Goal: Task Accomplishment & Management: Use online tool/utility

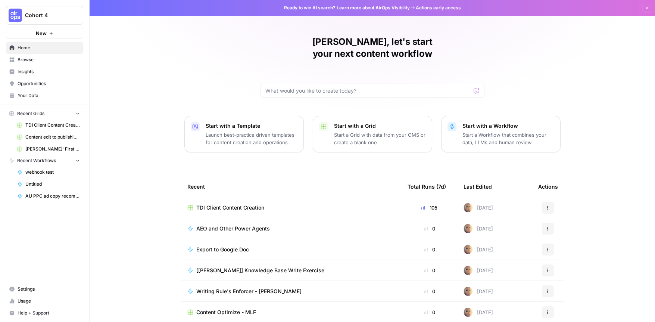
click at [52, 59] on span "Browse" at bounding box center [49, 59] width 62 height 7
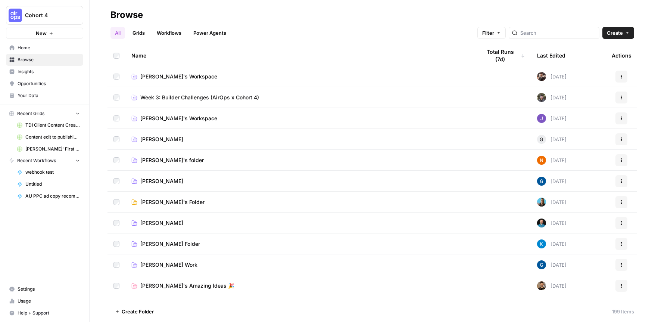
click at [42, 92] on span "Your Data" at bounding box center [49, 95] width 62 height 7
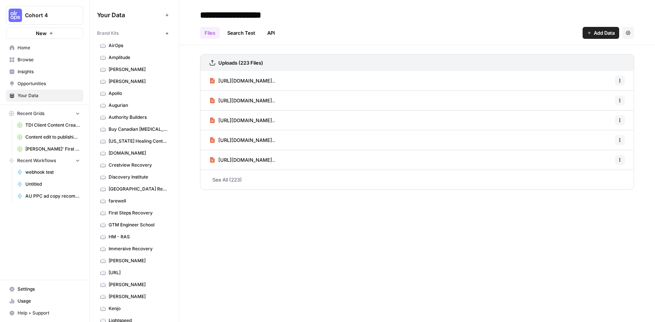
click at [166, 32] on icon "button" at bounding box center [167, 33] width 4 height 4
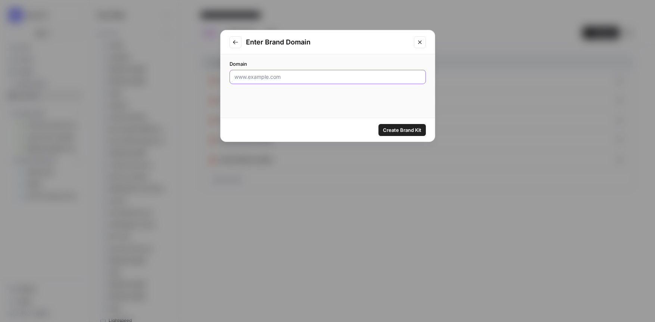
click at [294, 78] on input "Domain" at bounding box center [327, 76] width 186 height 7
click at [258, 80] on input "Domain" at bounding box center [327, 76] width 186 height 7
paste input "[URL][DOMAIN_NAME]"
type input "[URL][DOMAIN_NAME]"
click at [404, 132] on span "Create Brand Kit" at bounding box center [402, 129] width 38 height 7
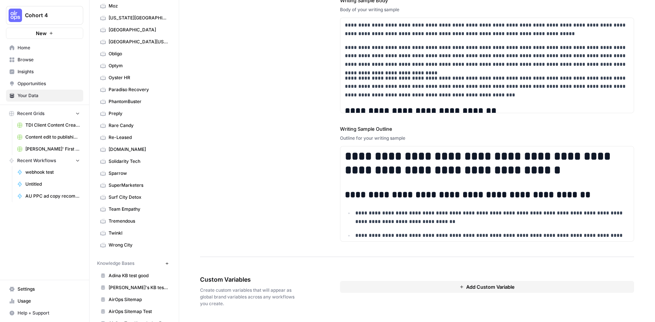
scroll to position [432, 0]
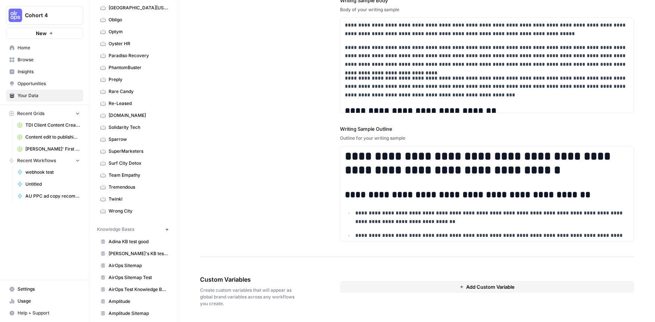
click at [168, 229] on icon "button" at bounding box center [167, 229] width 4 height 4
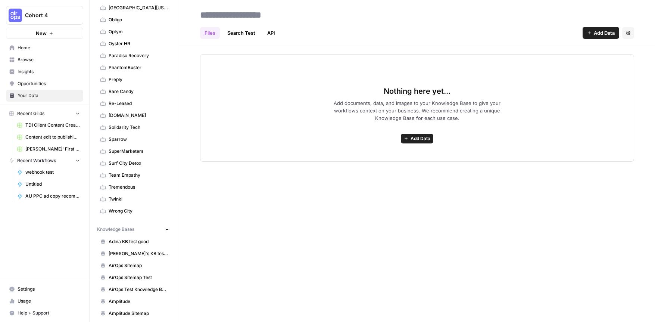
click at [414, 141] on span "Add Data" at bounding box center [420, 138] width 20 height 7
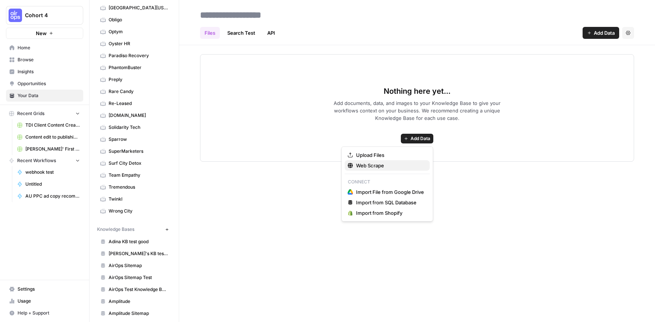
click at [372, 164] on span "Web Scrape" at bounding box center [390, 164] width 68 height 7
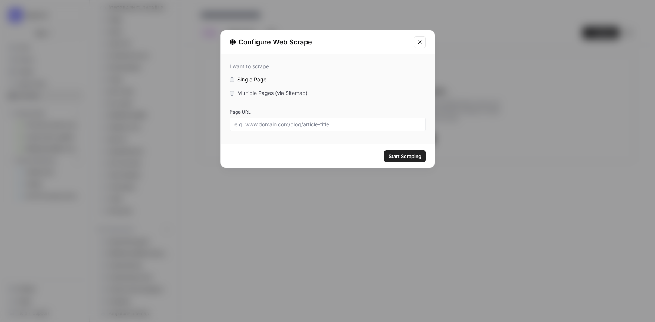
click at [235, 91] on label "Multiple Pages (via Sitemap)" at bounding box center [327, 92] width 196 height 7
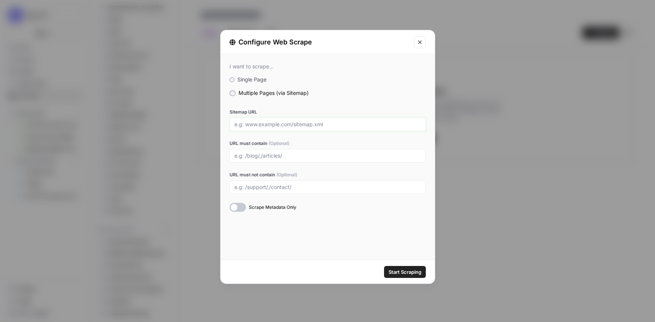
click at [259, 127] on input "Sitemap URL" at bounding box center [327, 124] width 186 height 7
paste input "[URL][DOMAIN_NAME]"
type input "[URL][DOMAIN_NAME]"
click at [408, 272] on span "Start Scraping" at bounding box center [404, 271] width 33 height 7
